Goal: Navigation & Orientation: Find specific page/section

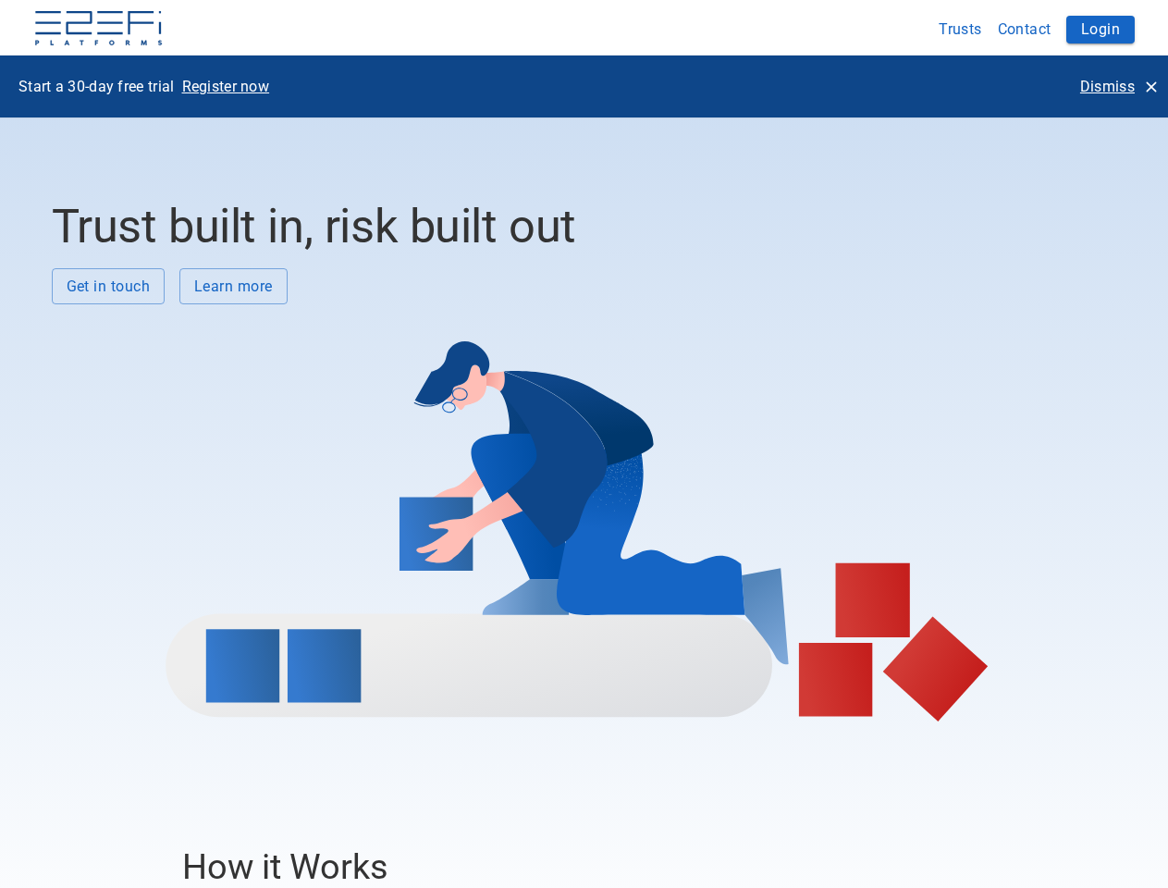
click at [583, 444] on div at bounding box center [577, 512] width 1051 height 417
click at [98, 30] on img at bounding box center [98, 29] width 130 height 37
click at [961, 29] on button "Trusts" at bounding box center [960, 29] width 59 height 36
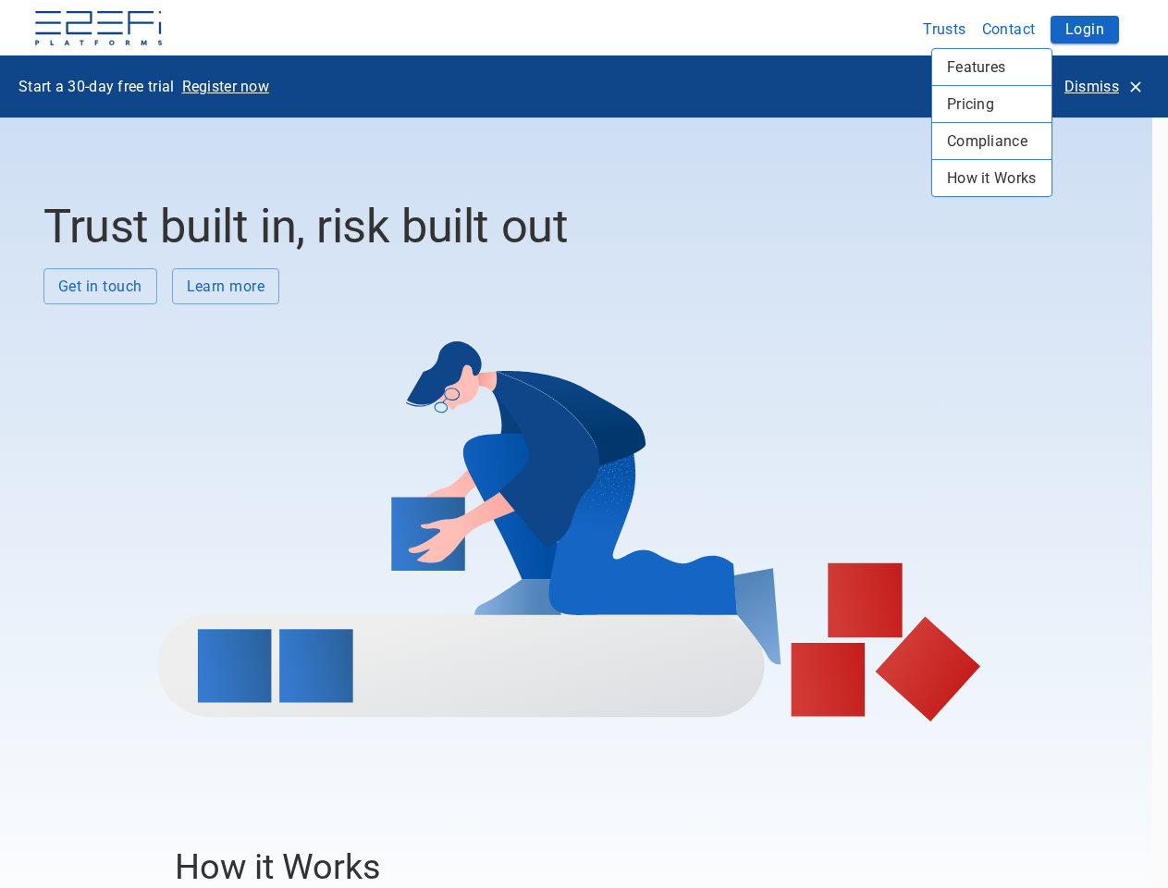
click at [1024, 29] on div at bounding box center [584, 444] width 1168 height 888
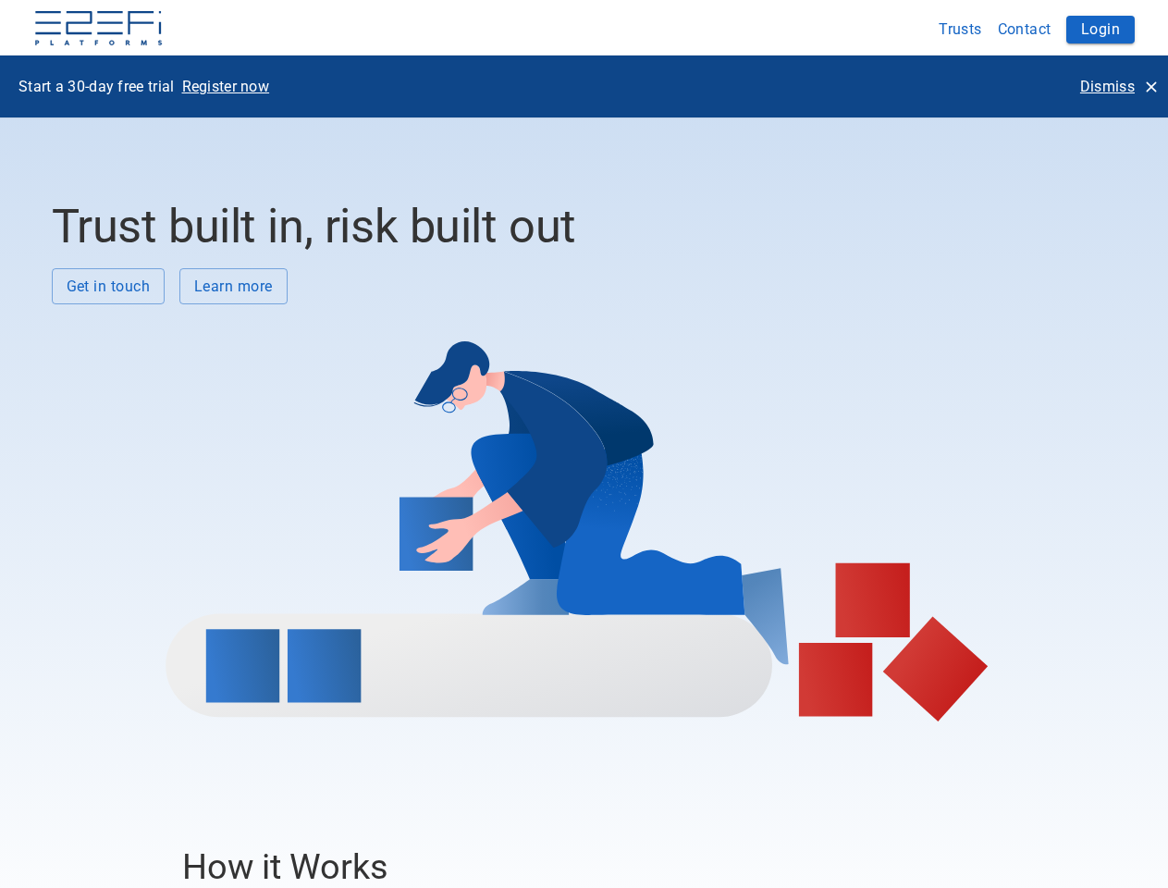
click at [1100, 30] on div "Features Pricing Compliance How it Works" at bounding box center [584, 444] width 1168 height 888
click at [226, 86] on p "Register now" at bounding box center [226, 86] width 88 height 21
click at [1118, 86] on p "Dismiss" at bounding box center [1107, 86] width 55 height 21
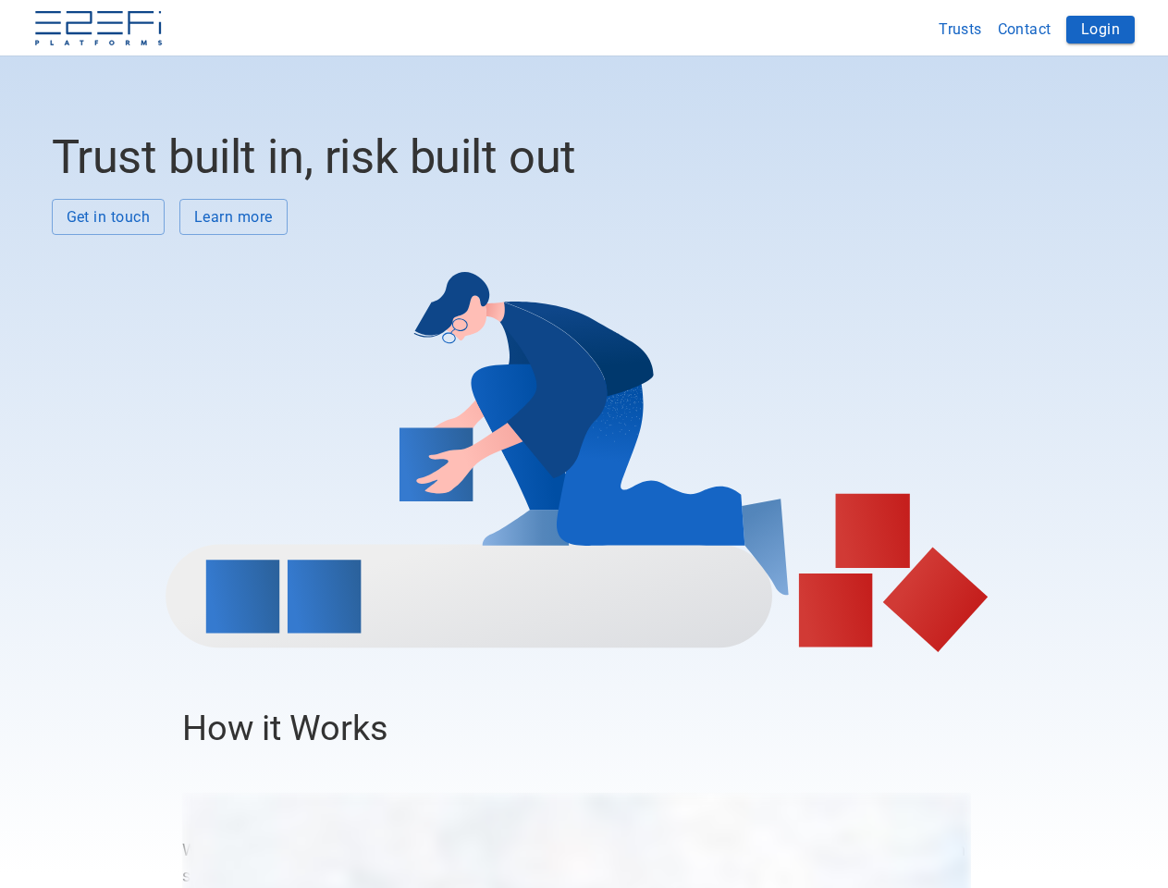
click at [108, 286] on div at bounding box center [577, 443] width 1051 height 417
click at [233, 286] on div at bounding box center [577, 443] width 1051 height 417
